Goal: Task Accomplishment & Management: Use online tool/utility

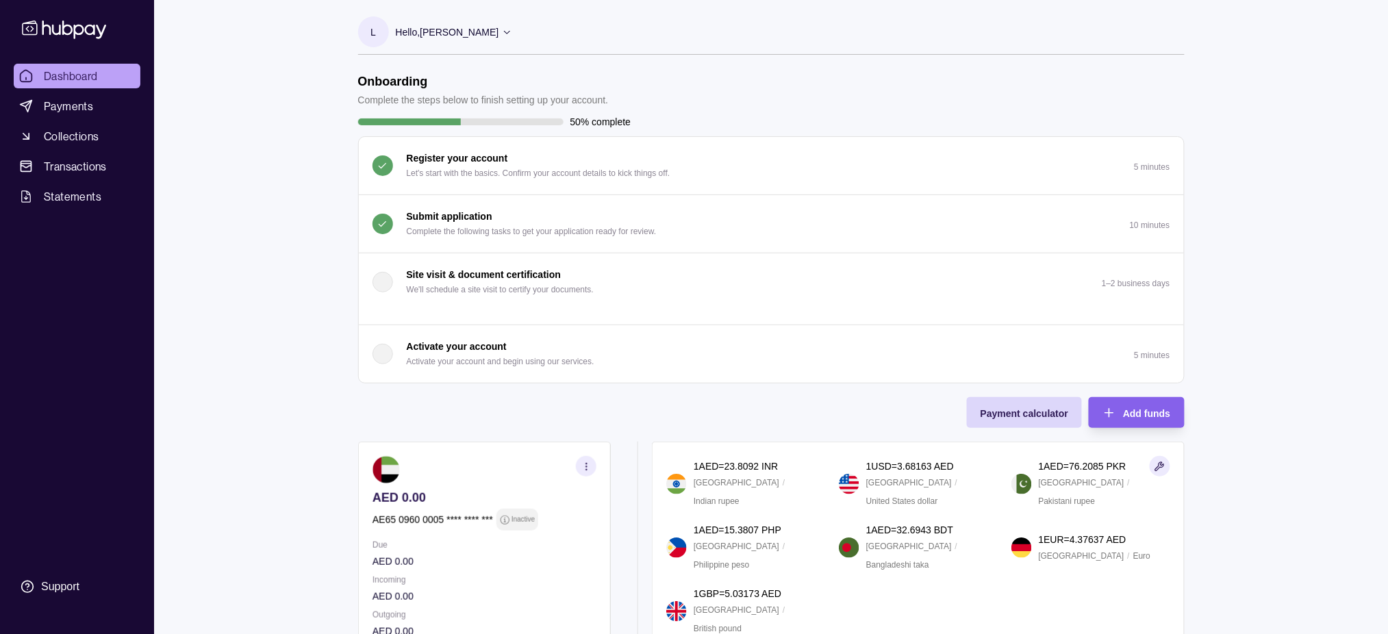
click at [436, 345] on p "Activate your account" at bounding box center [457, 346] width 100 height 15
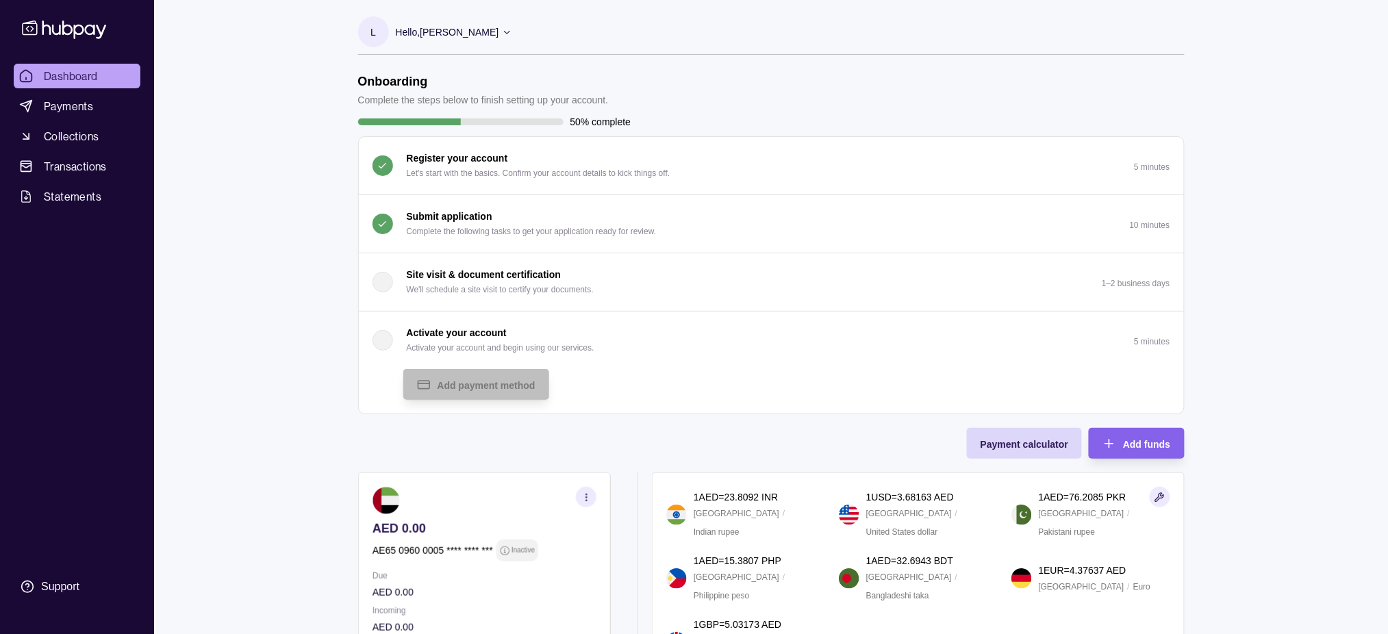
click at [877, 497] on div "Onboarding Complete the steps below to finish setting up your account. 50% comp…" at bounding box center [771, 379] width 827 height 610
click at [1113, 442] on icon "button" at bounding box center [1109, 444] width 14 height 14
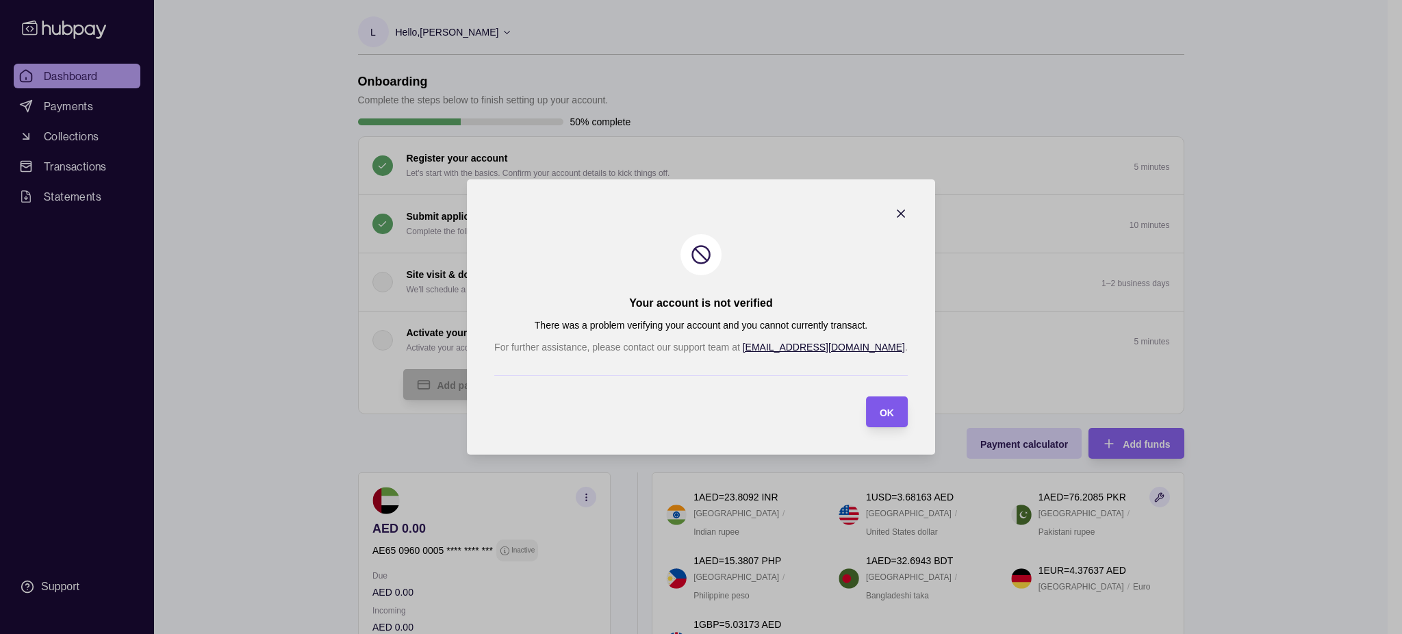
click at [880, 404] on div "OK" at bounding box center [887, 412] width 14 height 16
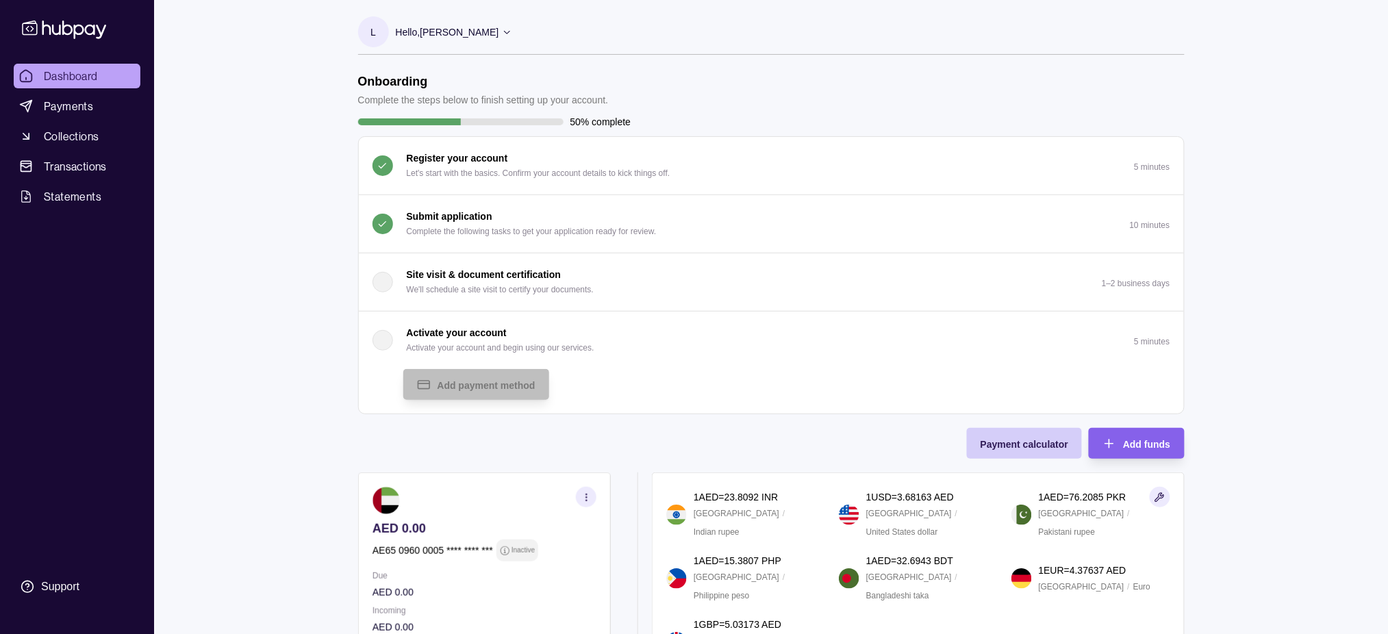
click at [985, 439] on span "Payment calculator" at bounding box center [1025, 444] width 88 height 11
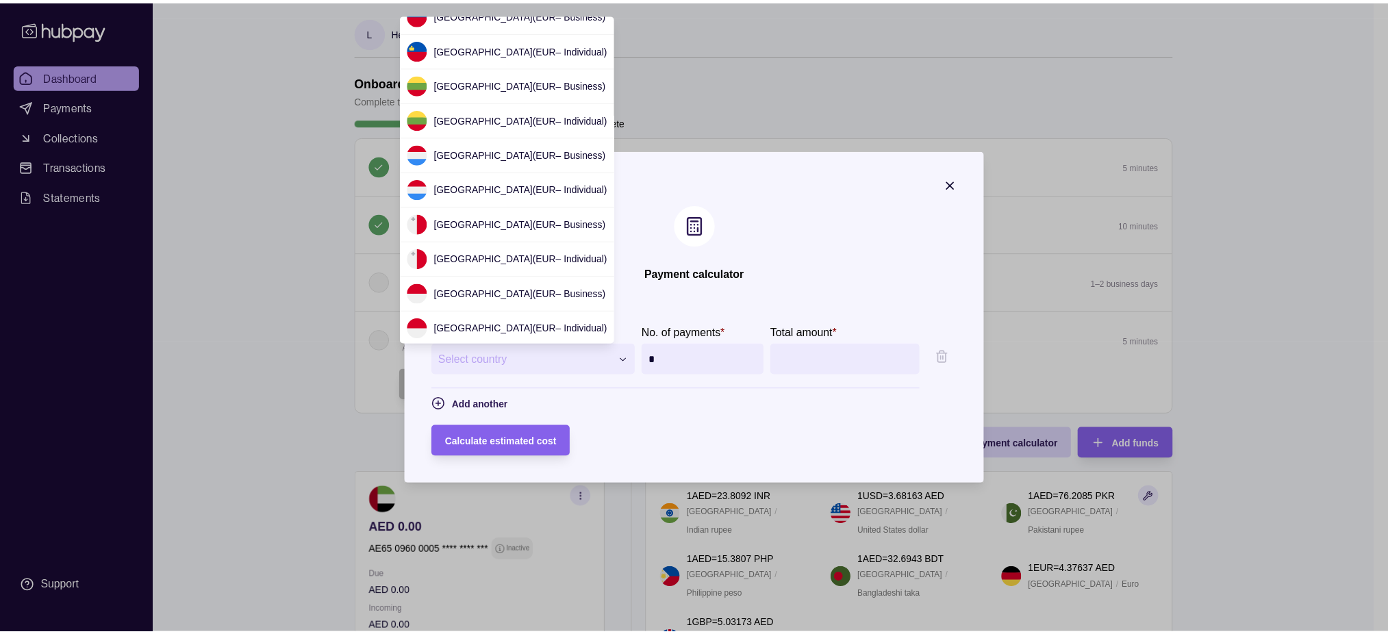
scroll to position [1656, 0]
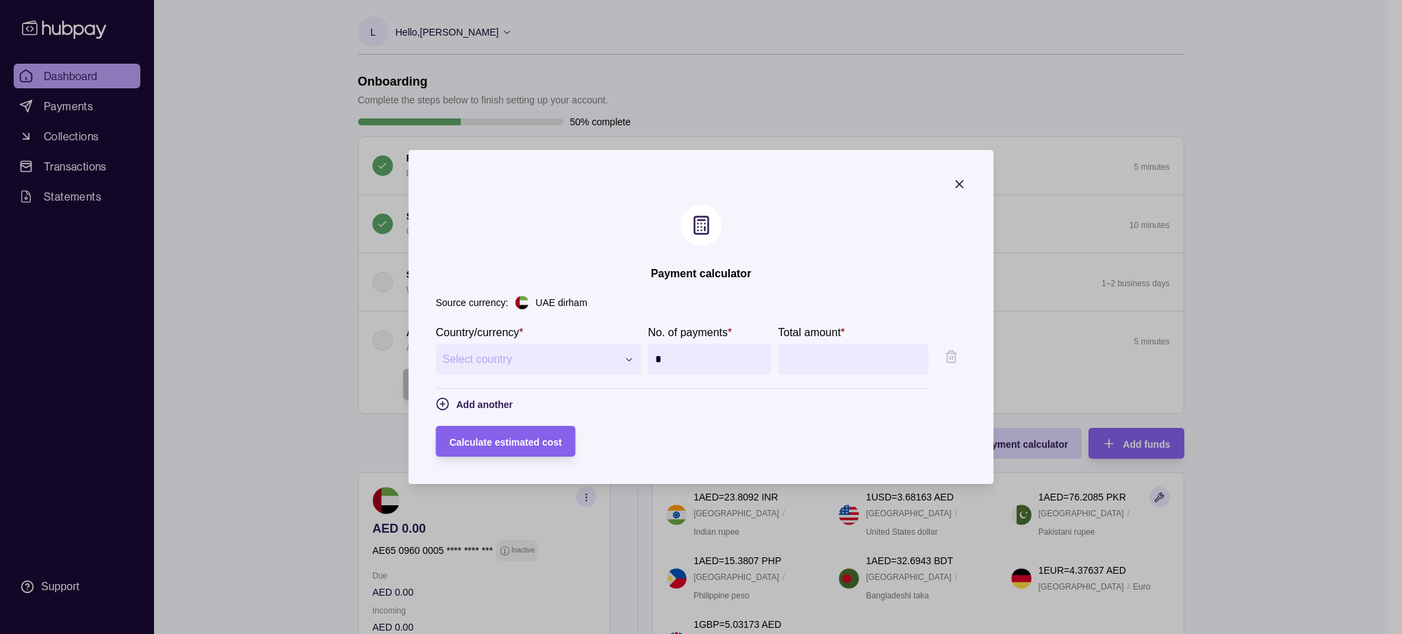
click at [967, 186] on icon "button" at bounding box center [960, 184] width 14 height 14
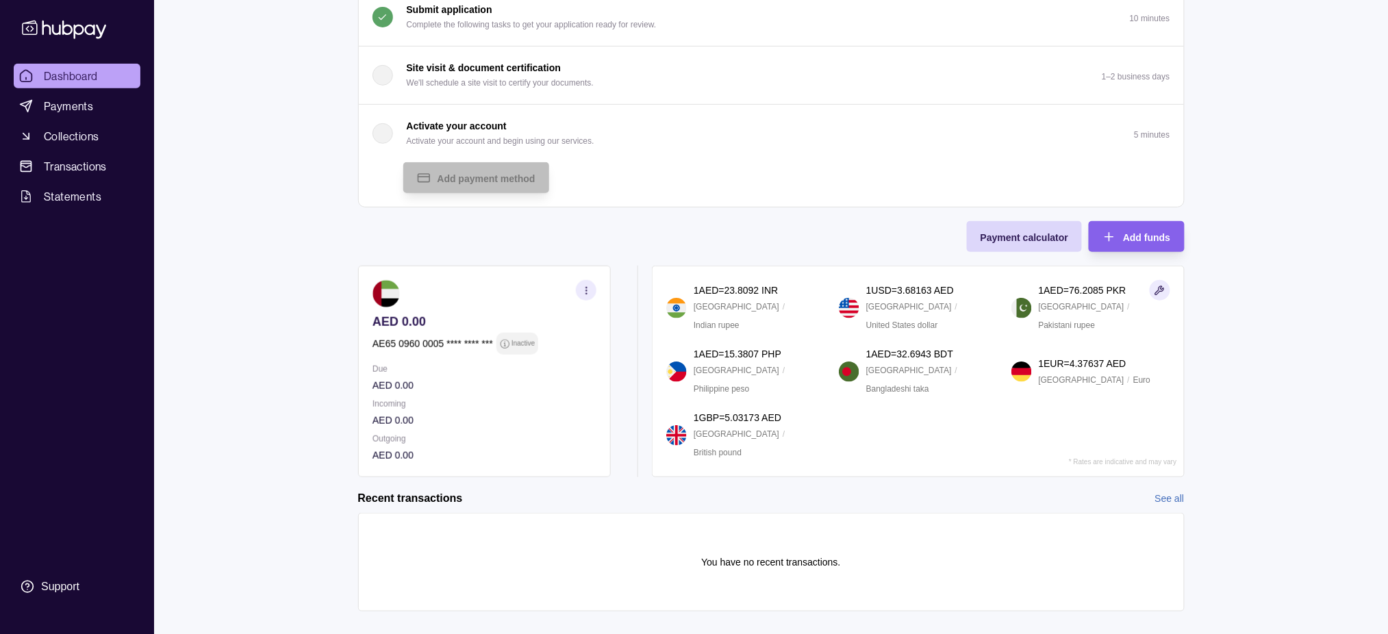
scroll to position [227, 0]
